Goal: Task Accomplishment & Management: Manage account settings

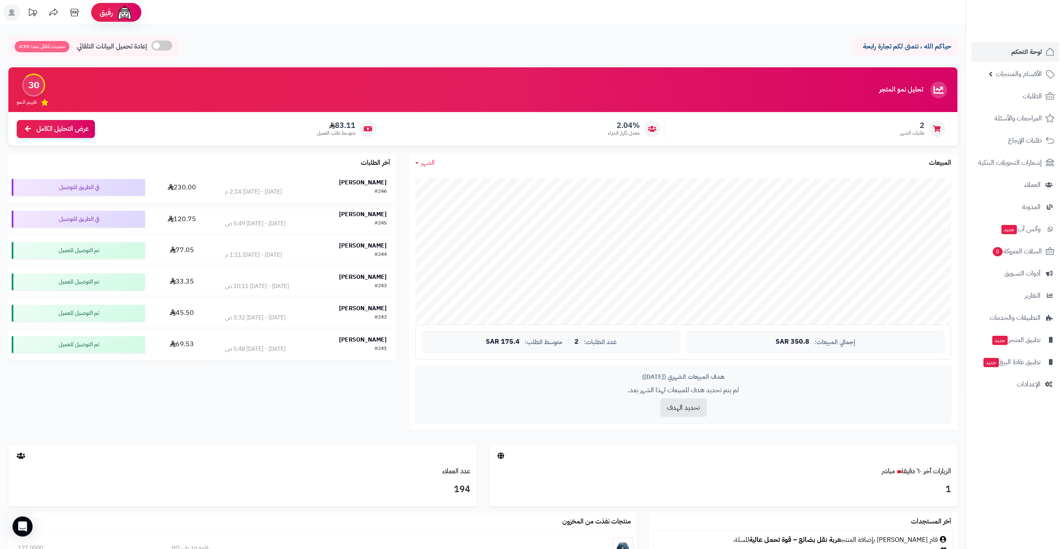
click at [299, 181] on div "[PERSON_NAME]" at bounding box center [306, 182] width 162 height 8
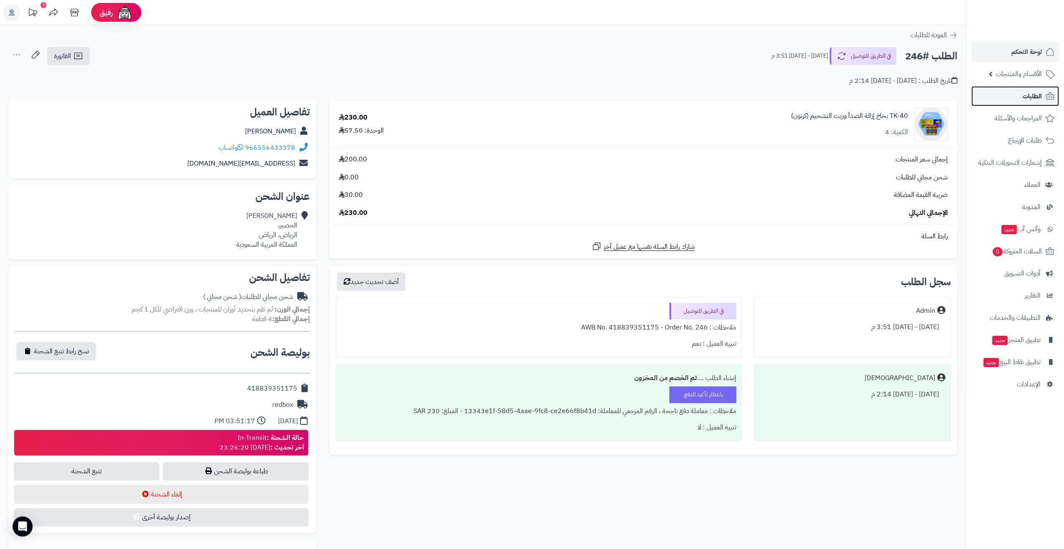
click at [1022, 101] on link "الطلبات" at bounding box center [1015, 96] width 88 height 20
